Goal: Check status: Check status

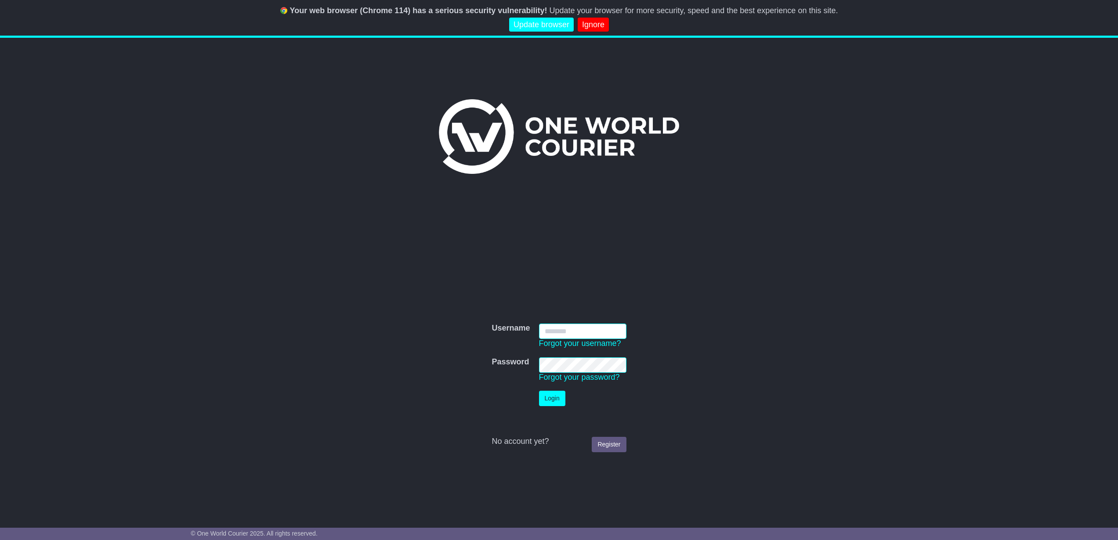
click at [579, 326] on input "Username" at bounding box center [582, 331] width 87 height 15
type input "**********"
click at [563, 404] on button "Login" at bounding box center [552, 398] width 26 height 15
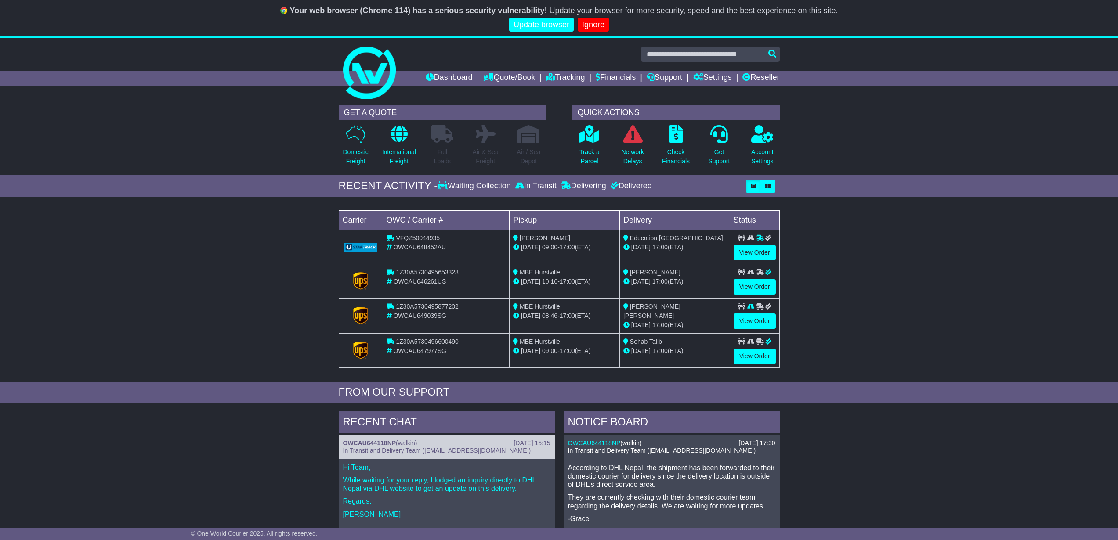
click at [423, 238] on span "VFQZ50044935" at bounding box center [418, 238] width 44 height 7
copy span "VFQZ50044935"
click at [757, 254] on link "View Order" at bounding box center [755, 252] width 42 height 15
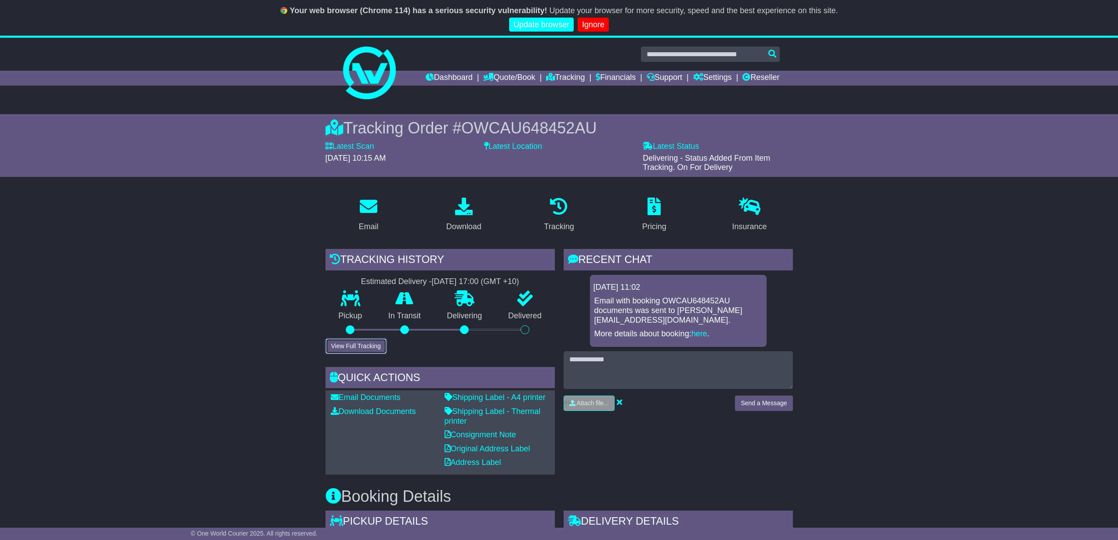
click at [374, 347] on button "View Full Tracking" at bounding box center [355, 346] width 61 height 15
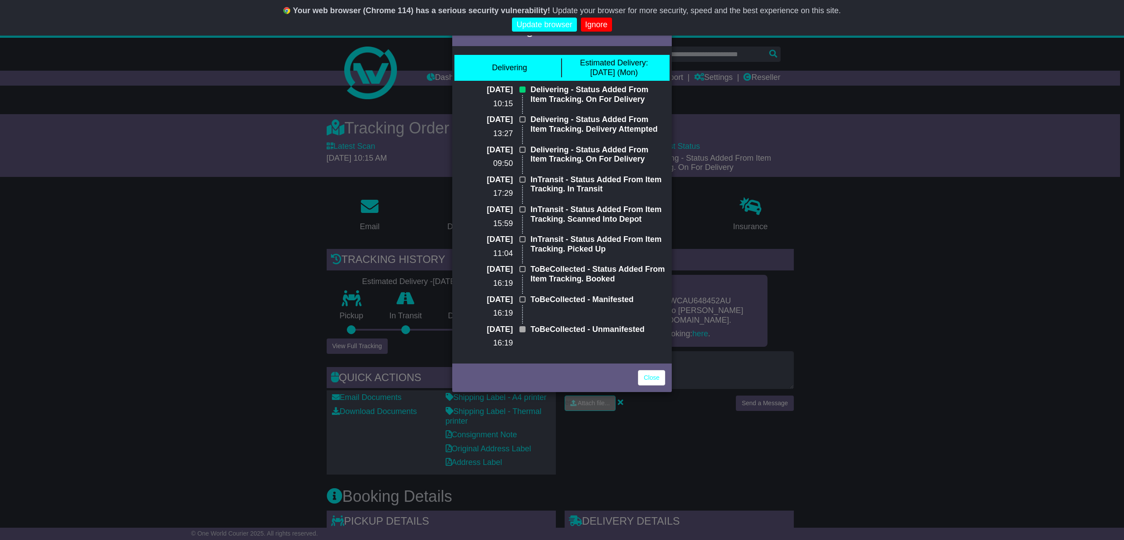
click at [217, 152] on div "Full Tracking × Delivering Estimated Delivery: 22 Sep (Mon) 23 Sep 2025 10:15 D…" at bounding box center [562, 270] width 1124 height 540
